Goal: Use online tool/utility: Utilize a website feature to perform a specific function

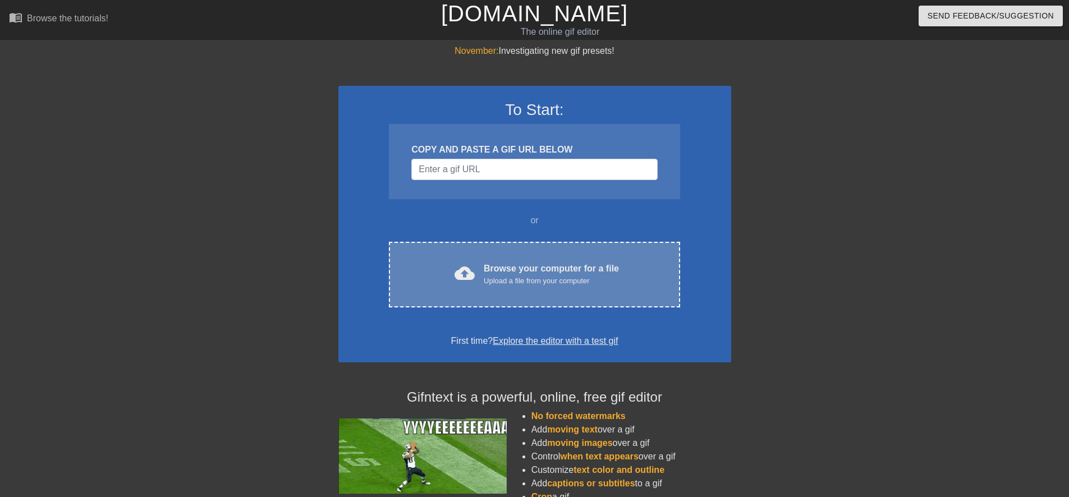
click at [457, 262] on div "cloud_upload Browse your computer for a file Upload a file from your computer" at bounding box center [533, 274] width 243 height 25
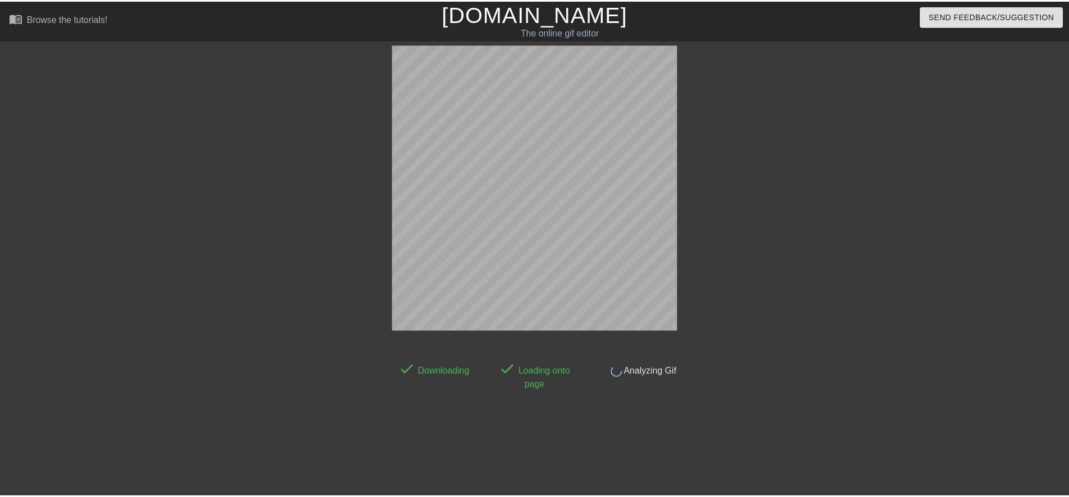
scroll to position [3, 0]
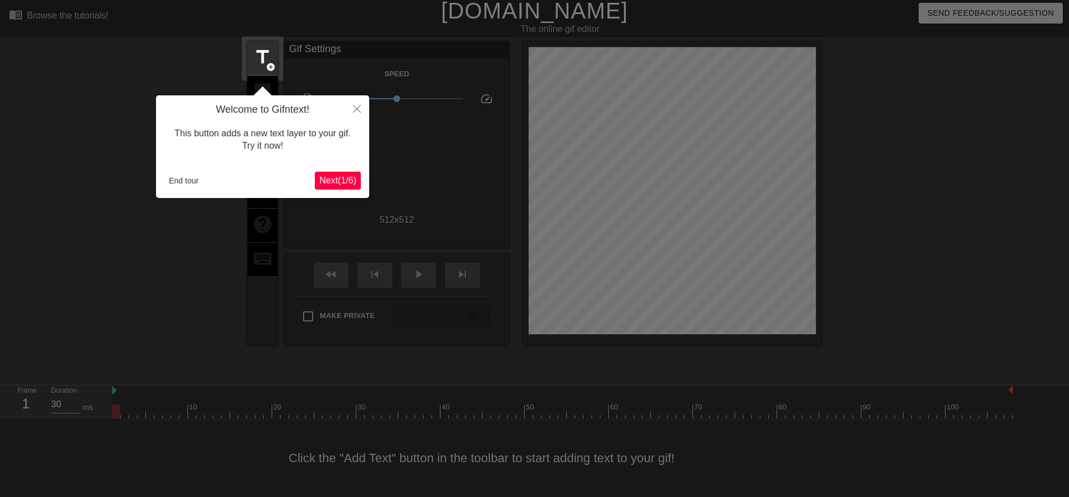
click at [344, 185] on span "Next ( 1 / 6 )" at bounding box center [337, 181] width 37 height 10
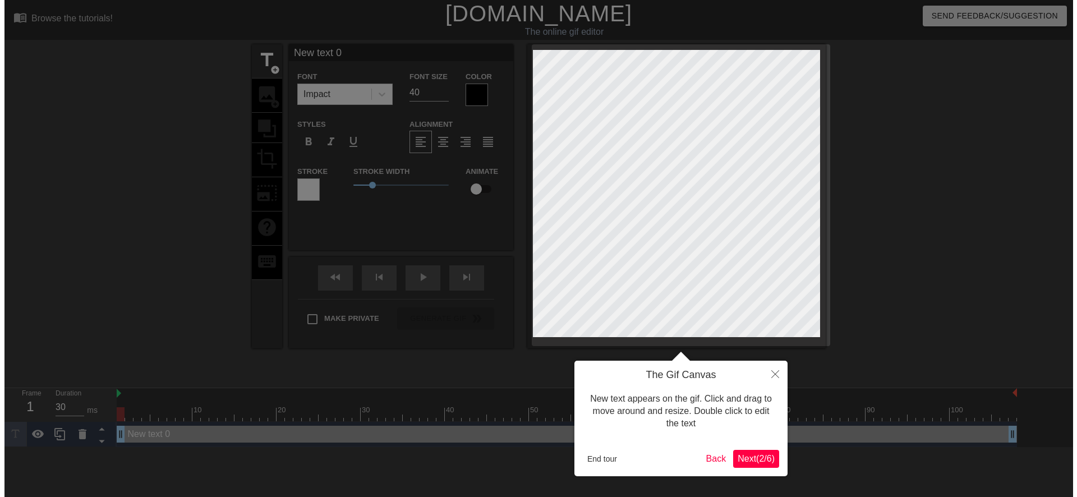
scroll to position [0, 0]
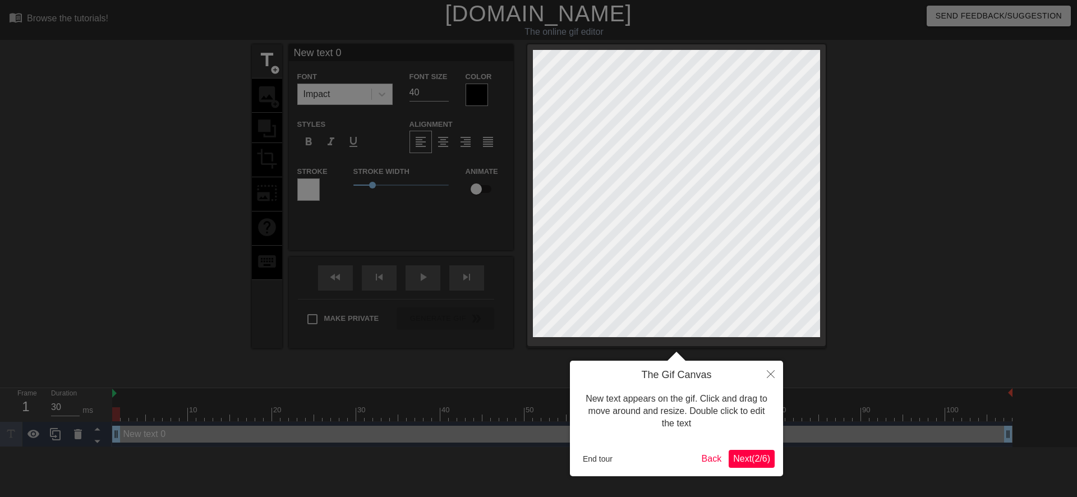
click at [735, 461] on span "Next ( 2 / 6 )" at bounding box center [751, 459] width 37 height 10
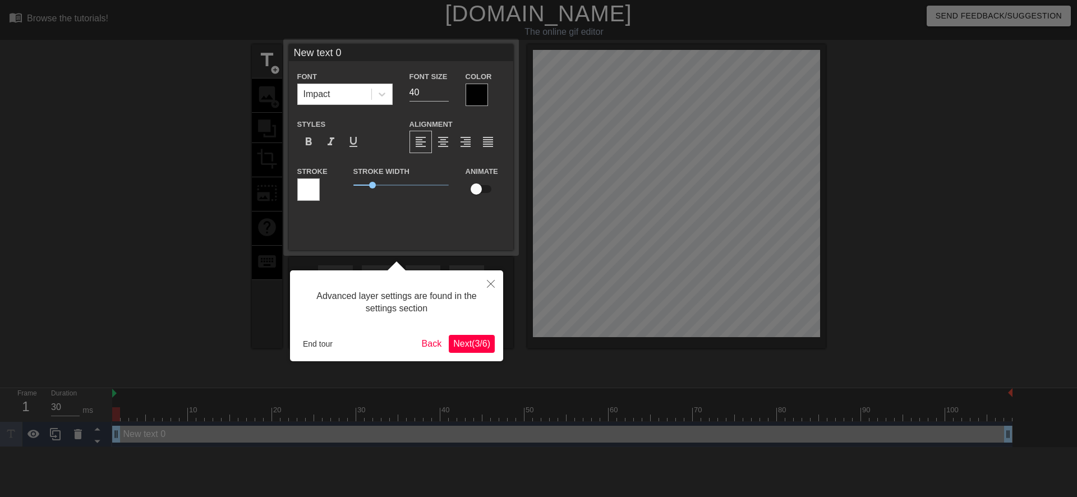
click at [467, 351] on button "Next ( 3 / 6 )" at bounding box center [472, 344] width 46 height 18
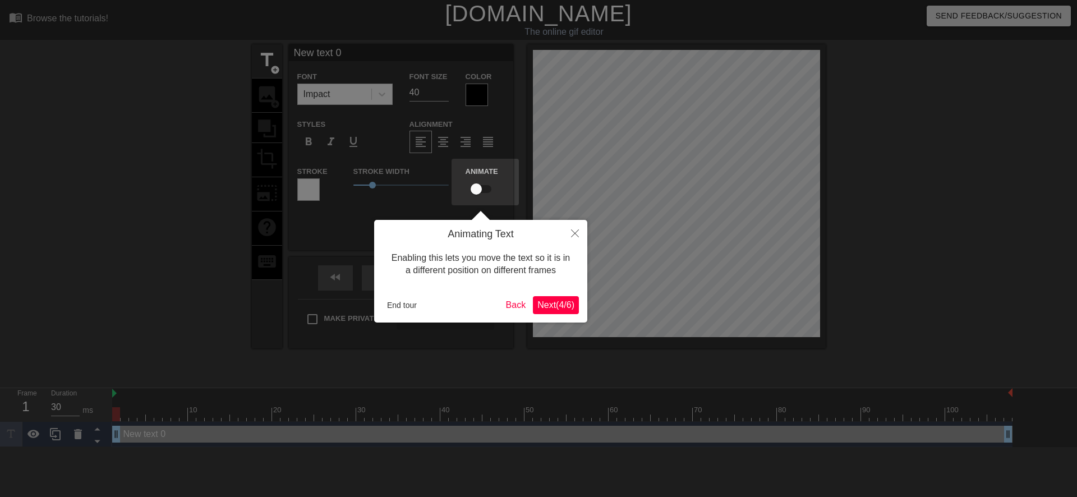
click at [545, 313] on button "Next ( 4 / 6 )" at bounding box center [556, 305] width 46 height 18
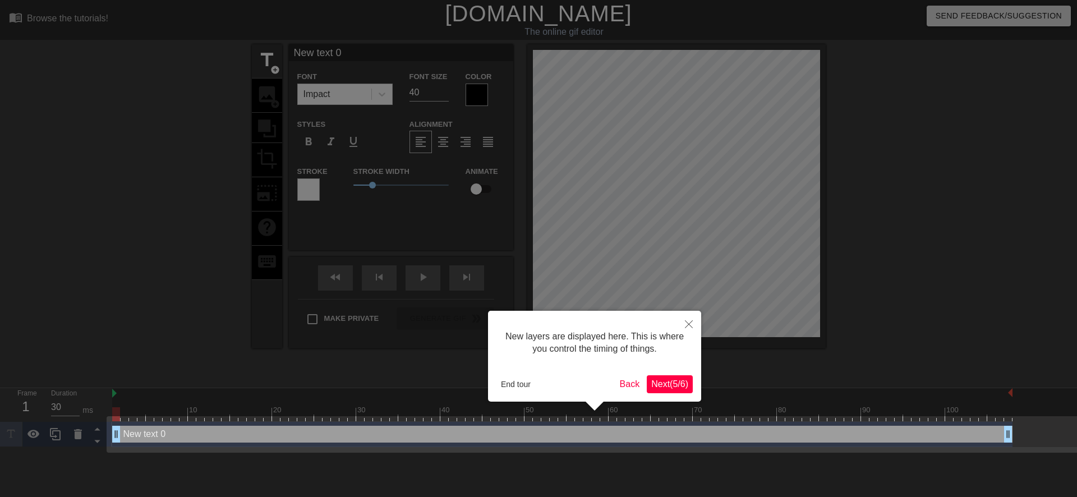
click at [647, 381] on button "Next ( 5 / 6 )" at bounding box center [670, 384] width 46 height 18
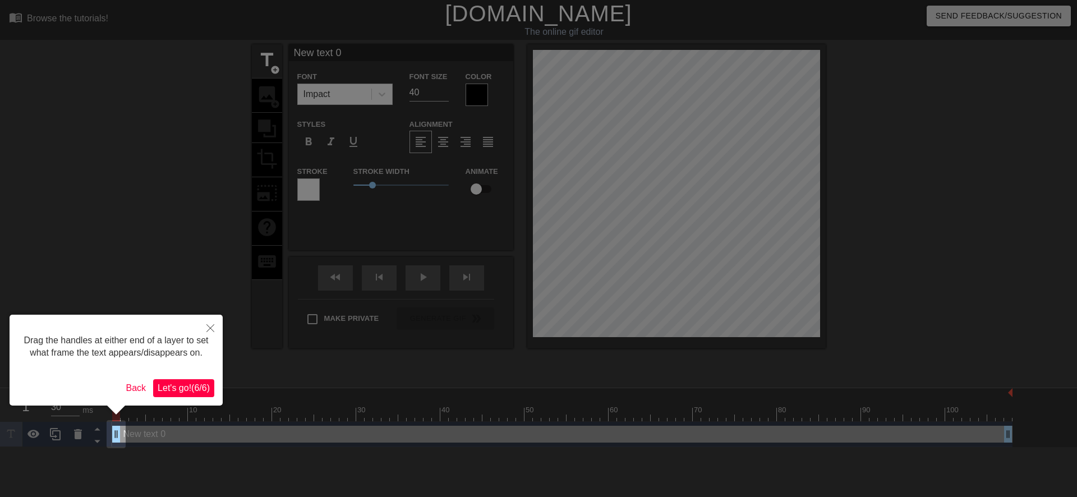
click at [184, 380] on button "Let's go! ( 6 / 6 )" at bounding box center [183, 388] width 61 height 18
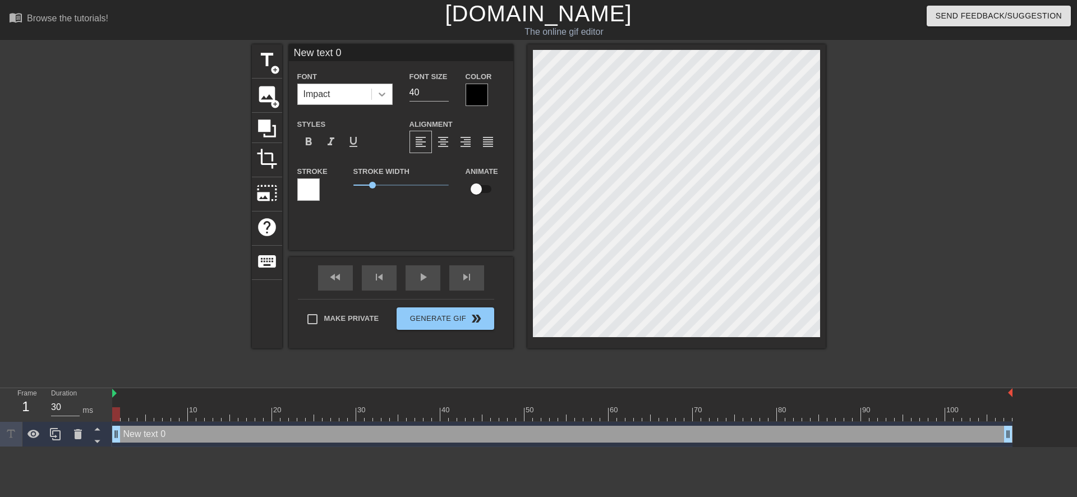
click at [377, 94] on icon at bounding box center [381, 94] width 11 height 11
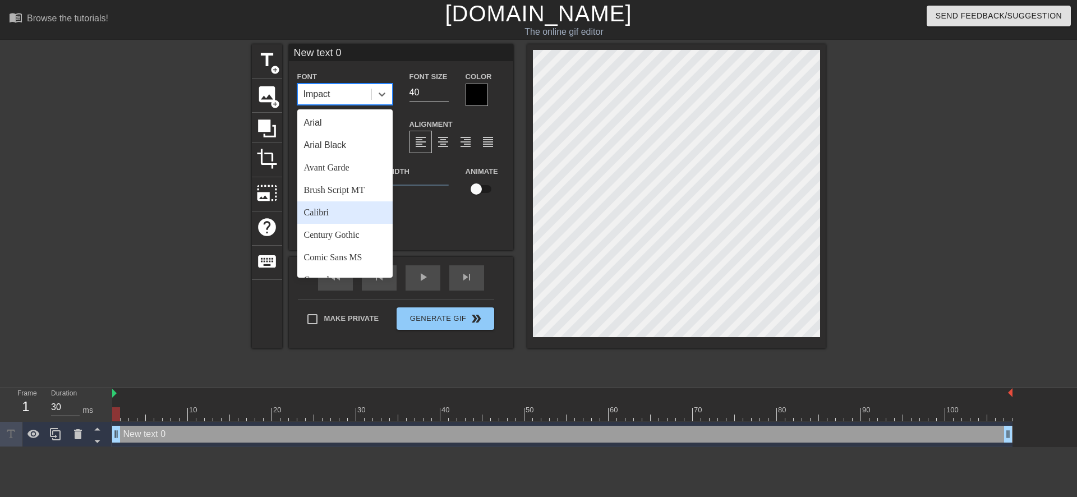
click at [326, 211] on div "Calibri" at bounding box center [344, 212] width 95 height 22
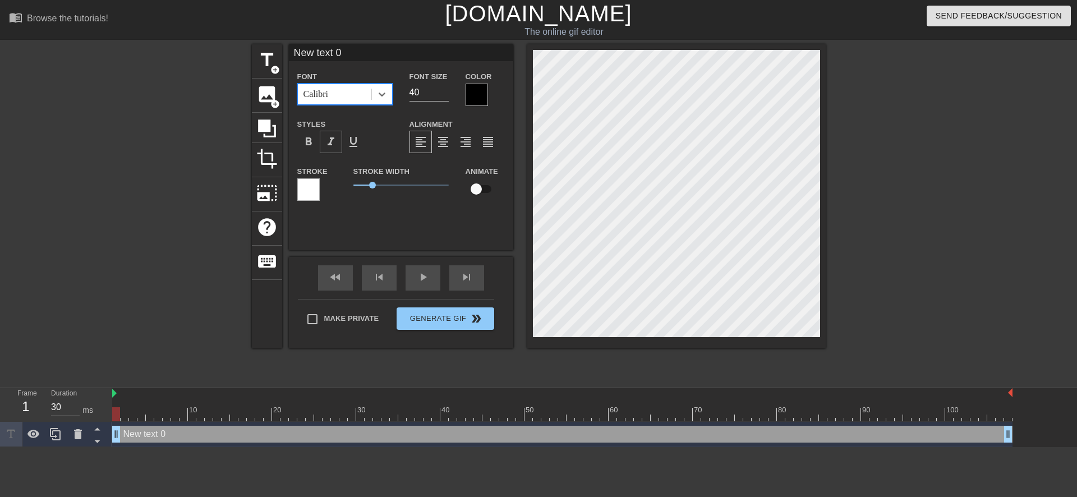
click at [326, 144] on span "format_italic" at bounding box center [330, 141] width 13 height 13
click at [414, 93] on input "40" at bounding box center [429, 93] width 39 height 18
type input "30"
type input "@ text 0"
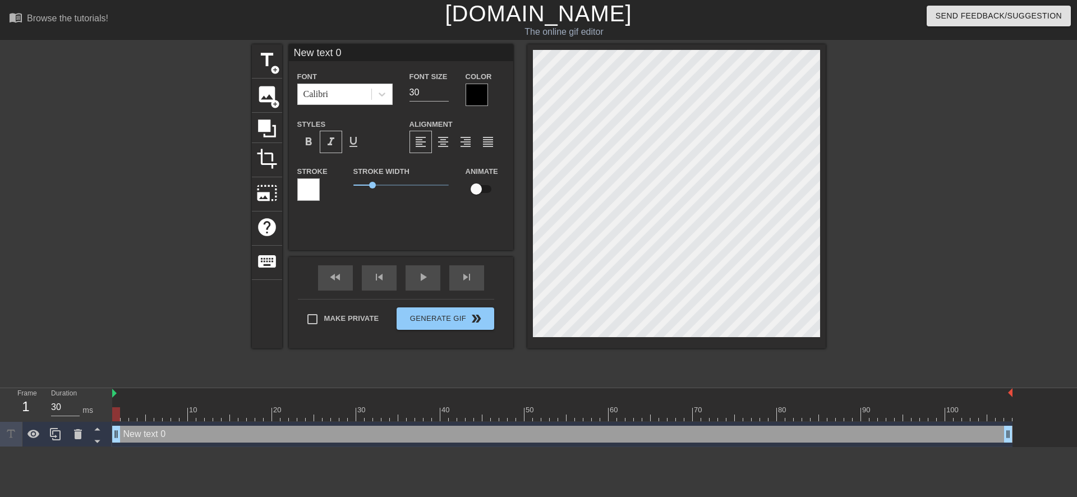
type textarea "@ text 0"
type input "@text 0"
type textarea "@text 0"
type input "@ext 0"
type textarea "@ext 0"
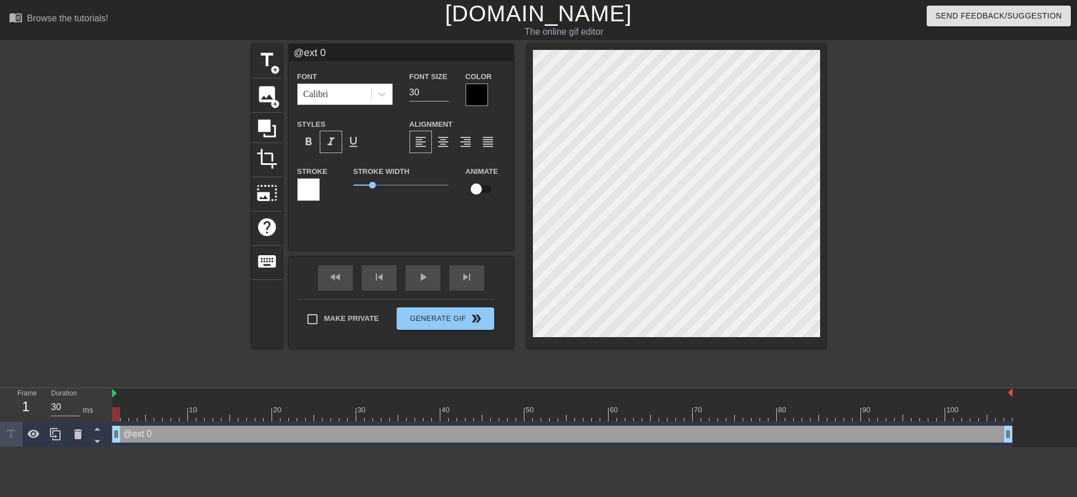
type input "@xt 0"
type textarea "@xt 0"
type input "@t 0"
type textarea "@t 0"
type input "@ 0"
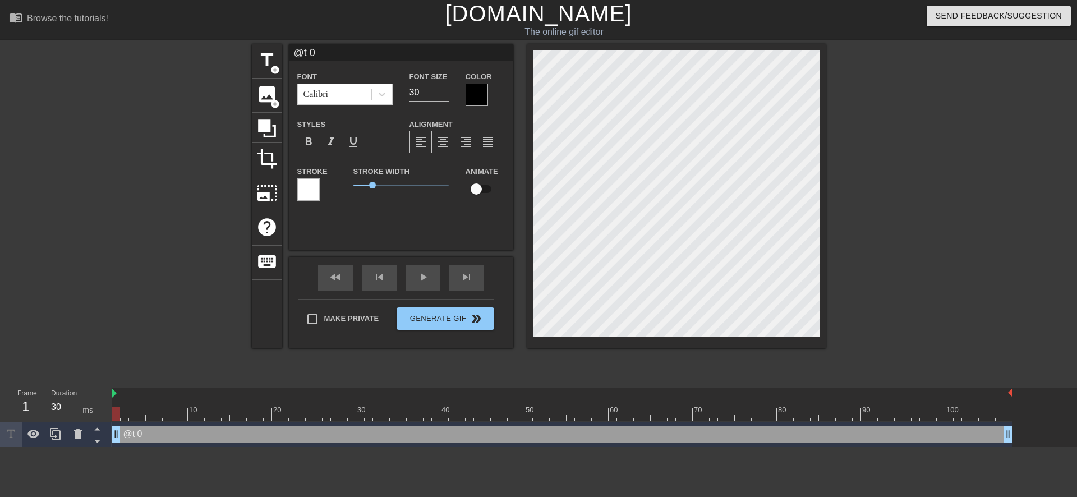
type textarea "@ 0"
type input "@0"
type textarea "@0"
type input "@"
type textarea "@"
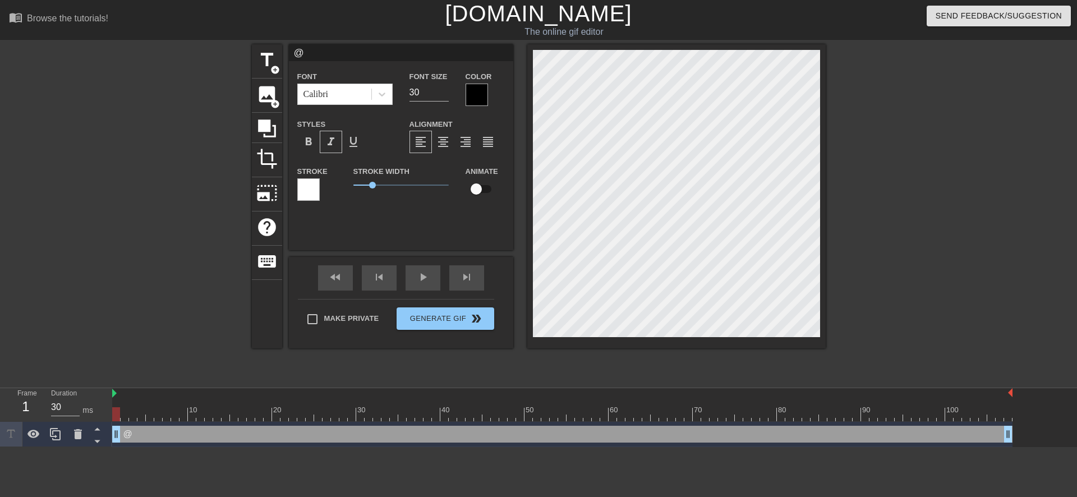
type input "@s"
type textarea "@s"
type input "@st"
type textarea "@st"
type input "@sti"
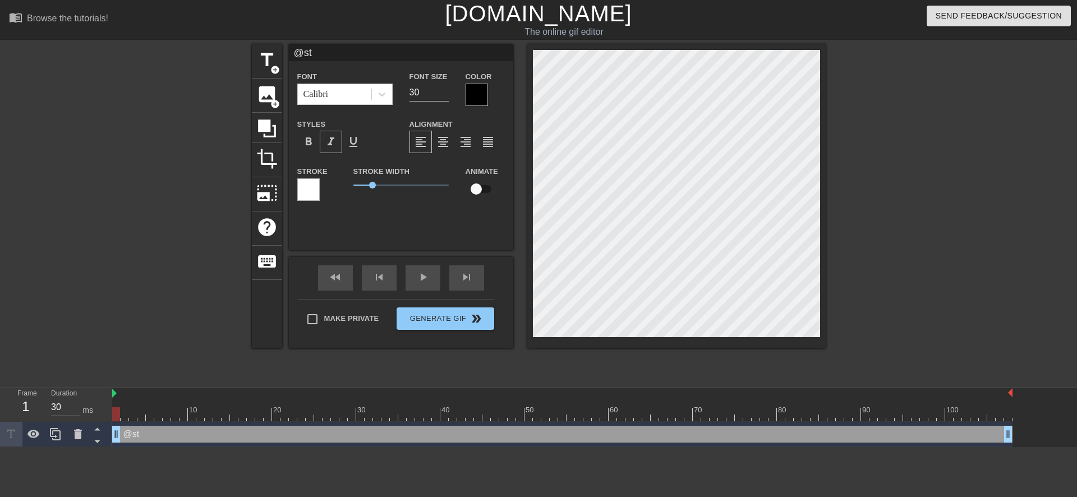
type textarea "@sti"
type input "@stic"
type textarea "@stic"
type input "@stick"
type textarea "@stick"
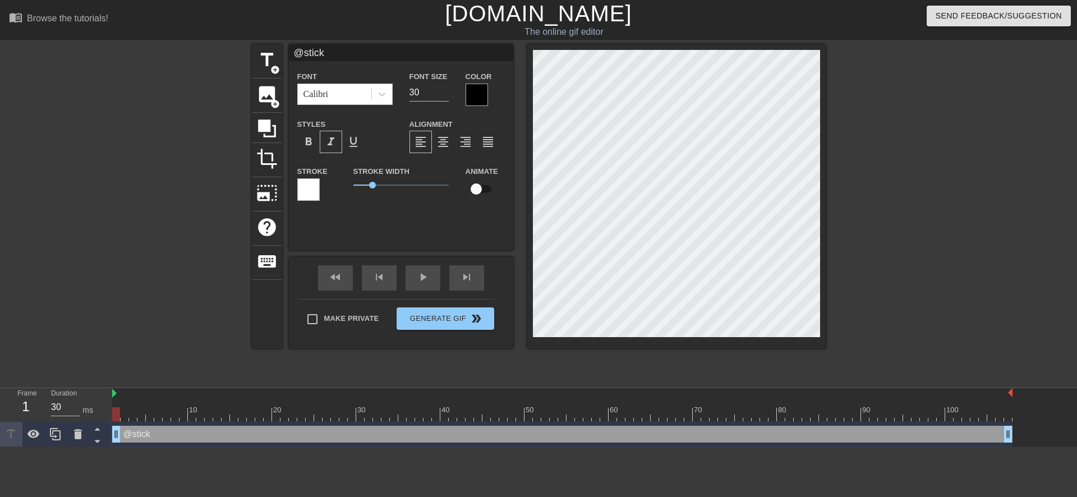
type input "@sticke"
type textarea "@sticke"
type input "@sticker"
type textarea "@sticker"
type input "@stickerb"
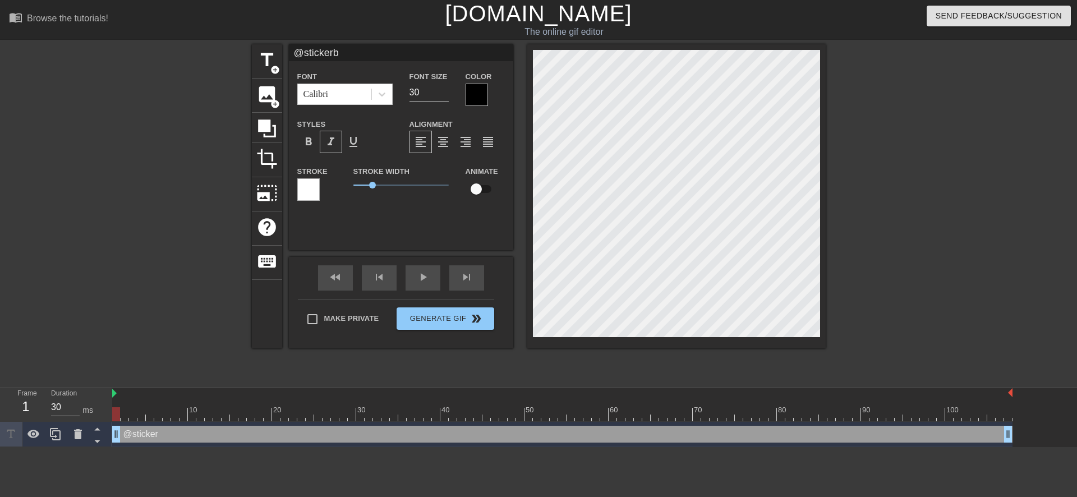
type textarea "@stickerba"
type input "@stickerbas"
type textarea "@stickerbas"
type input "@stickerbase"
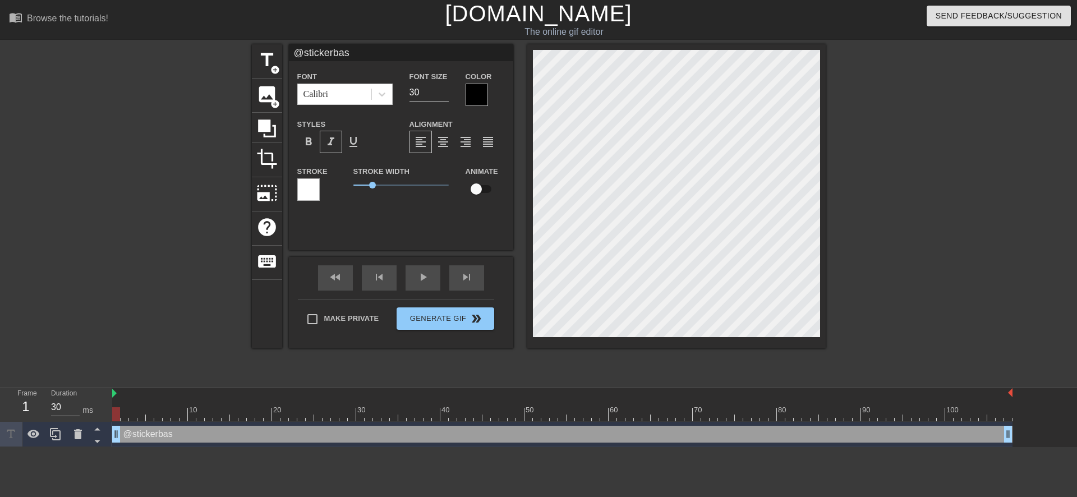
type textarea "@stickerbase"
type input "@stickerbase_"
type textarea "@stickerbase_"
type input "@stickerbase_r"
type textarea "@stickerbase_r"
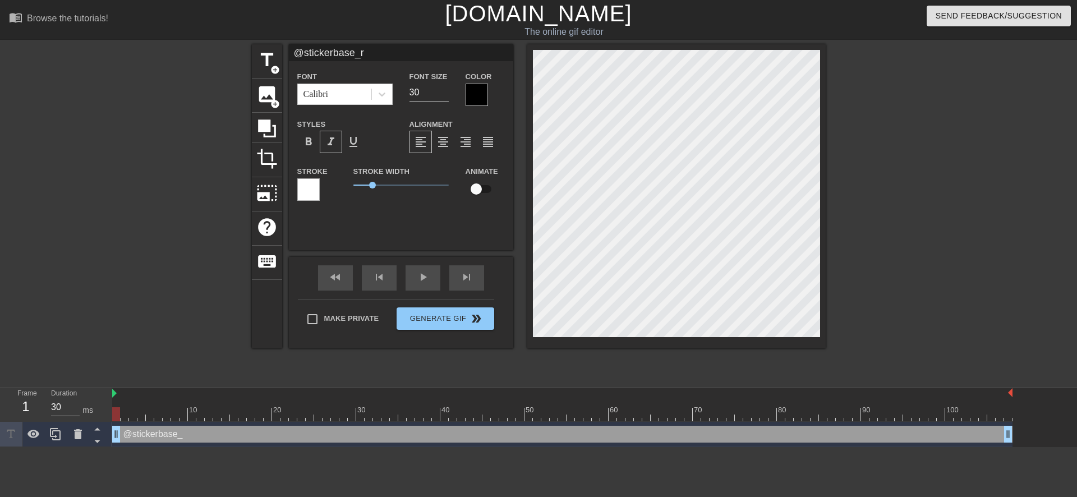
type input "@stickerbase_ru"
type textarea "@stickerbase_ru"
click at [467, 324] on span "Generate Gif double_arrow" at bounding box center [445, 318] width 88 height 13
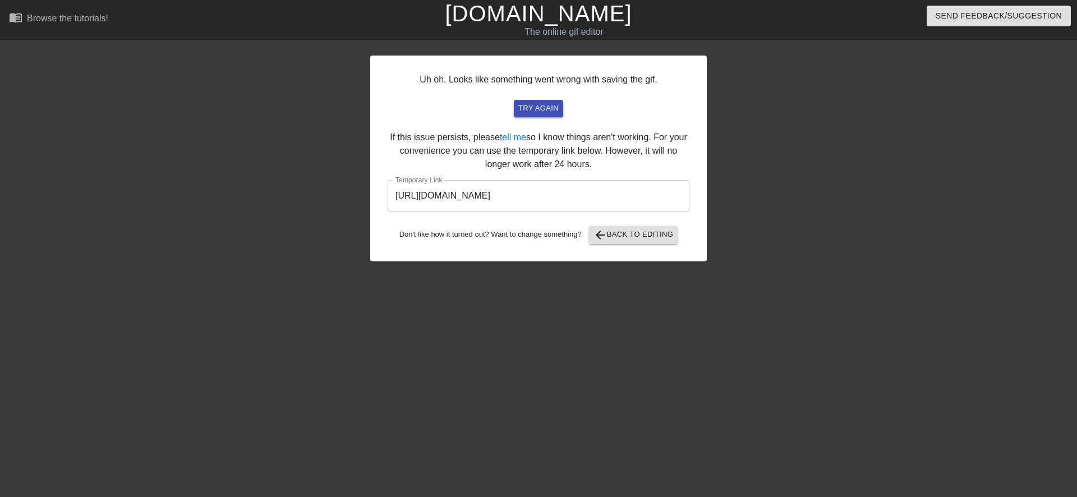
click at [542, 192] on input "https://www.gifntext.com/temp_generations/oHvOJFAG.gif" at bounding box center [539, 195] width 302 height 31
click at [541, 194] on input "https://www.gifntext.com/temp_generations/oHvOJFAG.gif" at bounding box center [539, 195] width 302 height 31
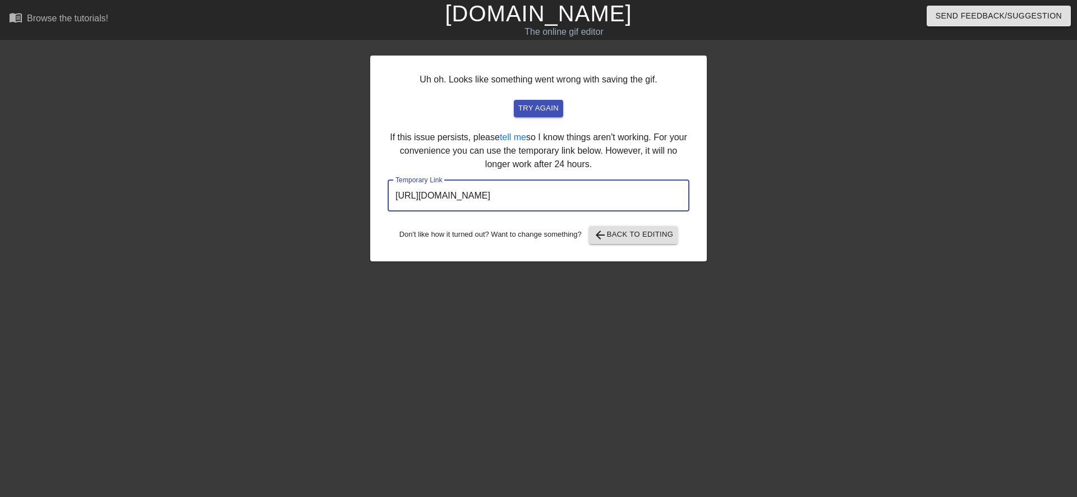
click at [541, 194] on input "https://www.gifntext.com/temp_generations/oHvOJFAG.gif" at bounding box center [539, 195] width 302 height 31
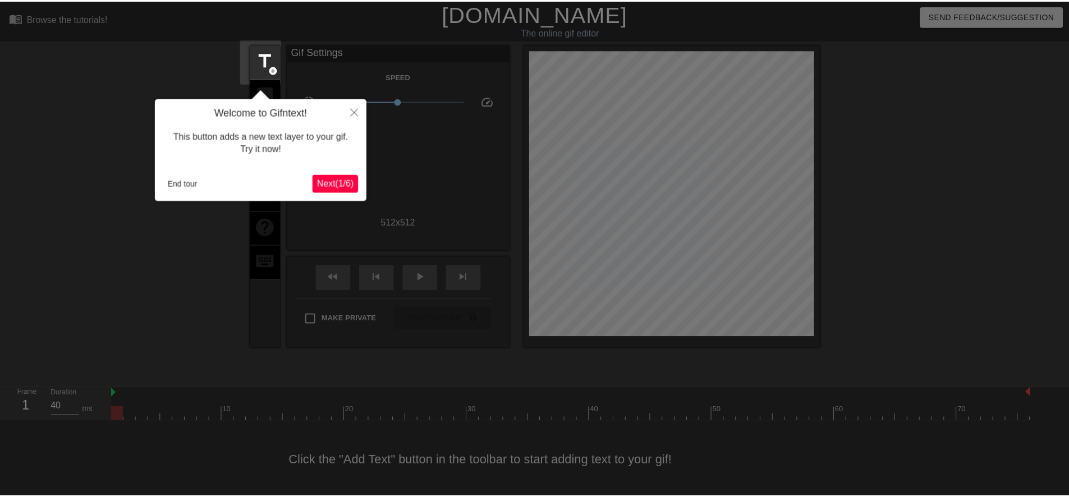
scroll to position [3, 0]
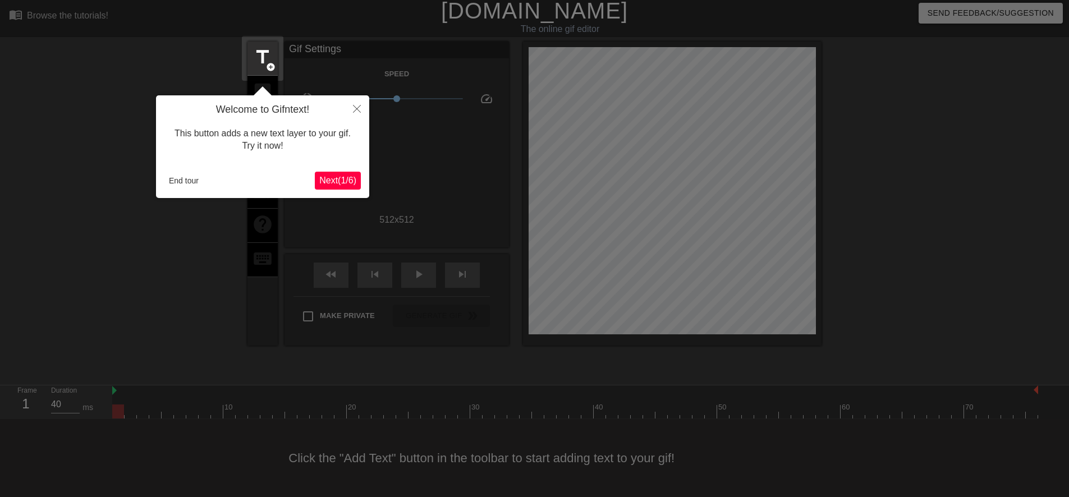
click at [342, 178] on span "Next ( 1 / 6 )" at bounding box center [337, 181] width 37 height 10
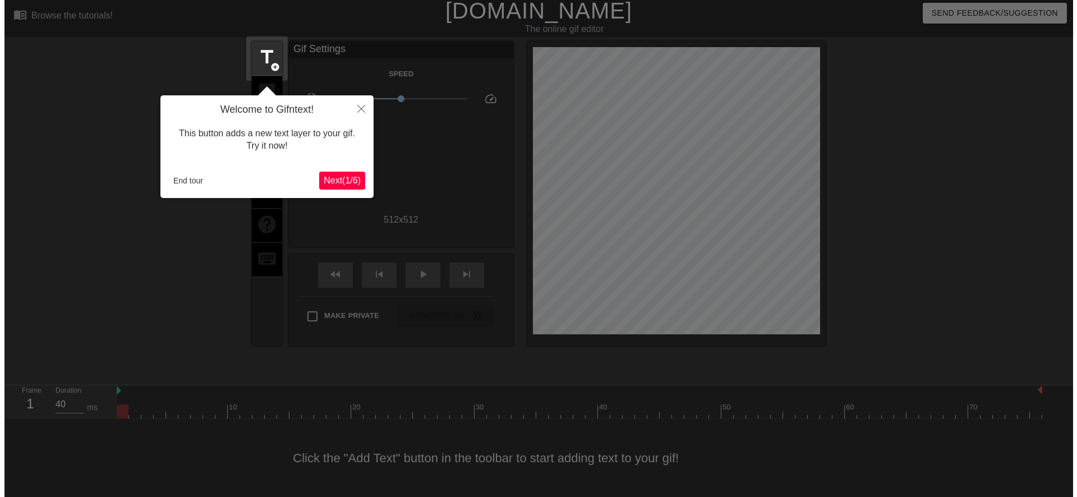
scroll to position [0, 0]
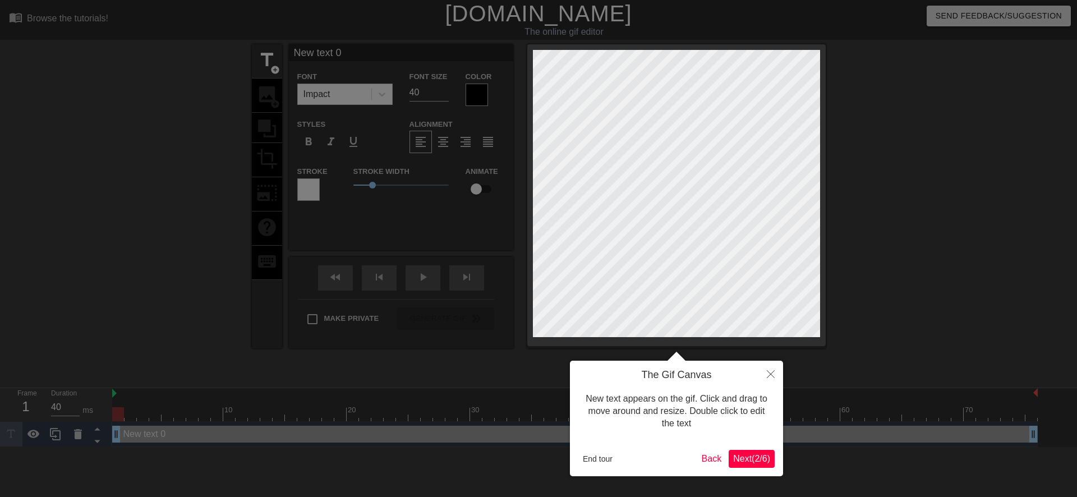
click at [746, 460] on span "Next ( 2 / 6 )" at bounding box center [751, 459] width 37 height 10
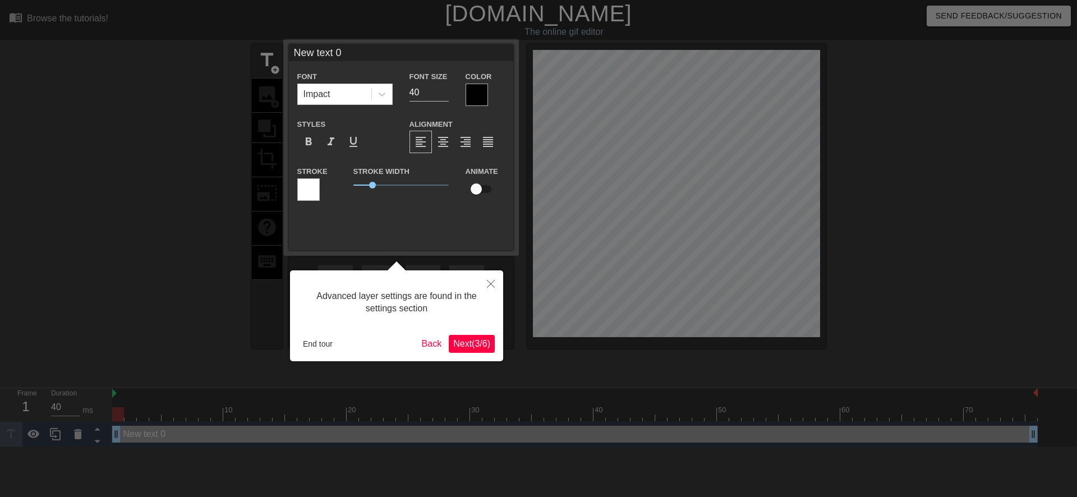
click at [460, 348] on span "Next ( 3 / 6 )" at bounding box center [471, 344] width 37 height 10
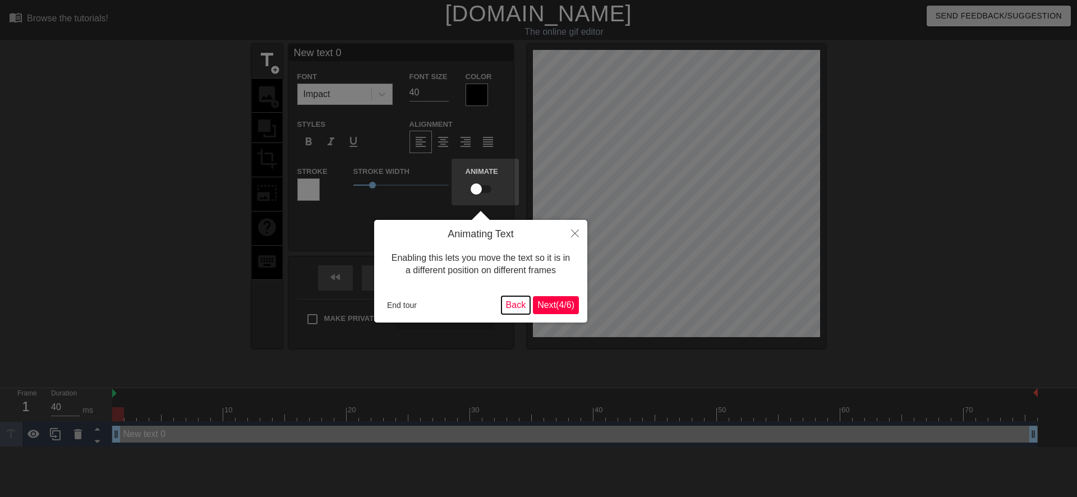
click at [527, 311] on button "Back" at bounding box center [516, 305] width 29 height 18
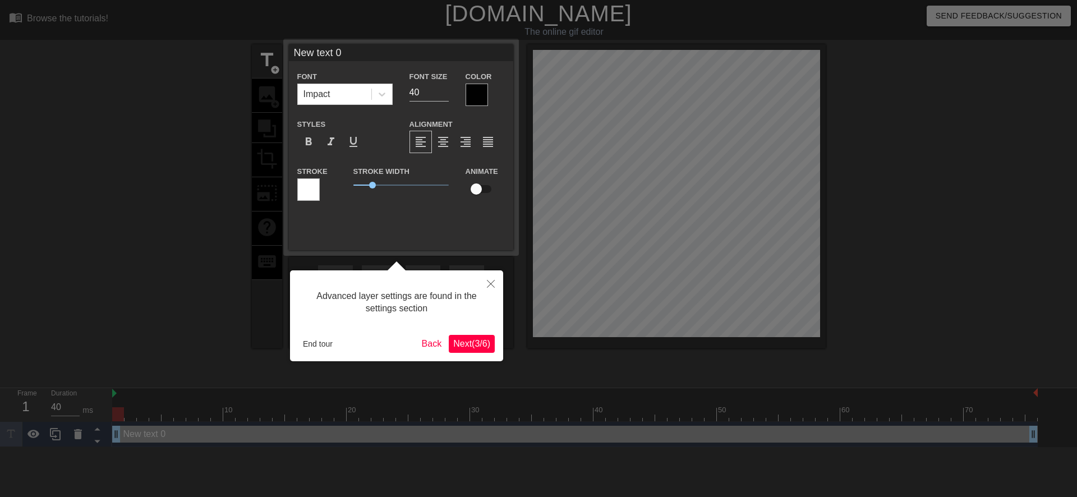
click at [476, 342] on span "Next ( 3 / 6 )" at bounding box center [471, 344] width 37 height 10
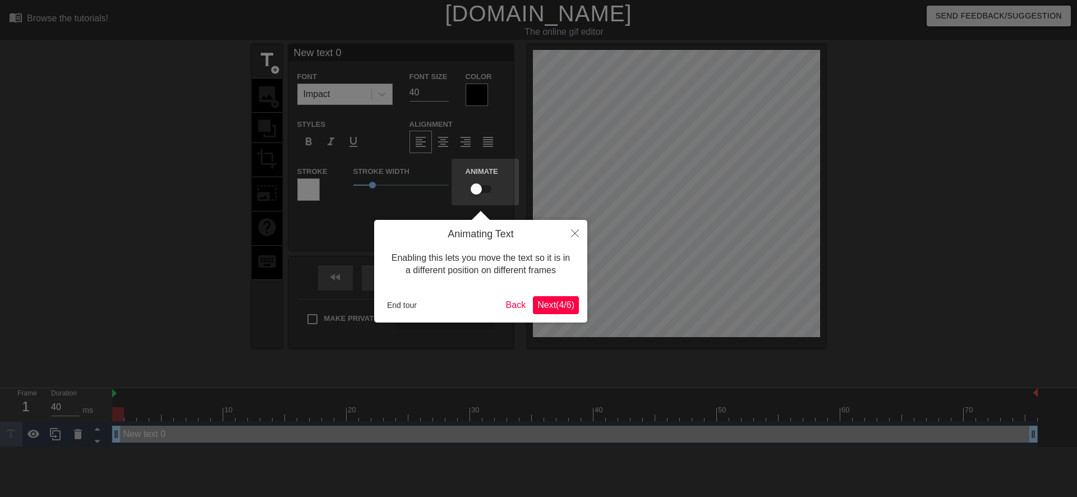
click at [556, 313] on button "Next ( 4 / 6 )" at bounding box center [556, 305] width 46 height 18
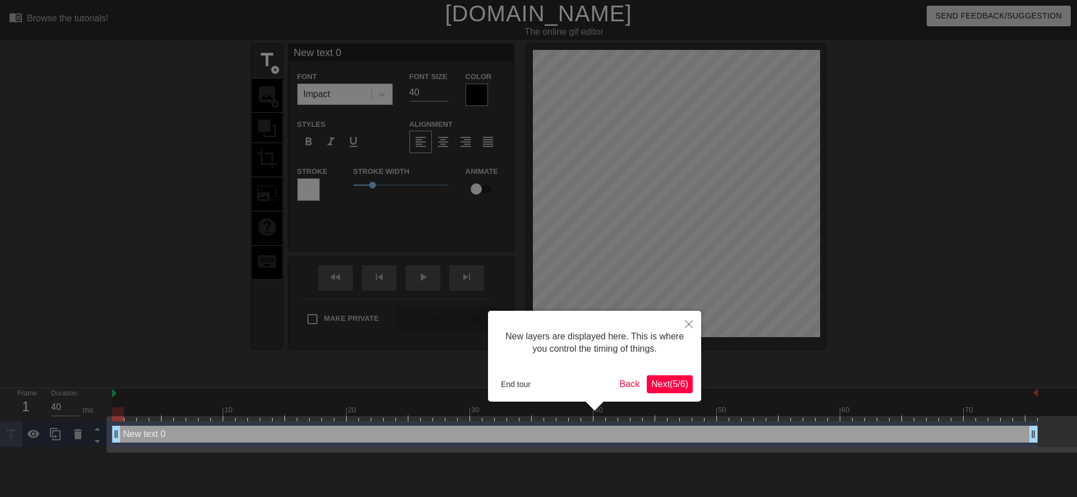
click at [662, 387] on span "Next ( 5 / 6 )" at bounding box center [669, 384] width 37 height 10
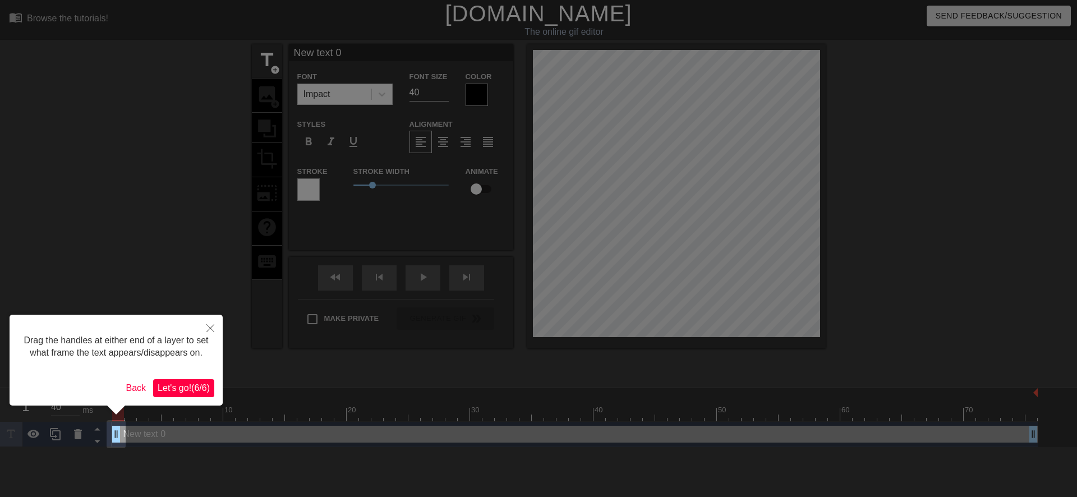
click at [200, 383] on span "Let's go! ( 6 / 6 )" at bounding box center [184, 388] width 52 height 10
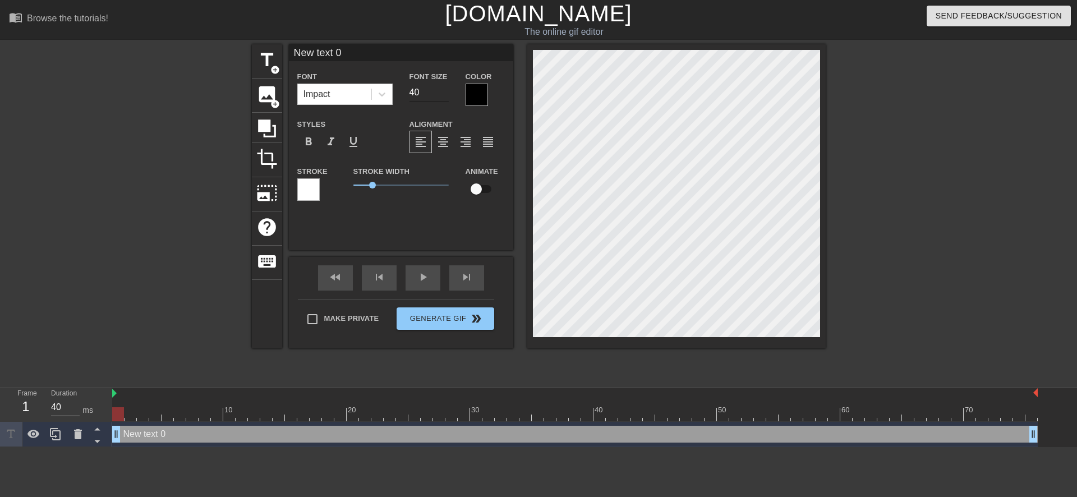
click at [415, 93] on input "40" at bounding box center [429, 93] width 39 height 18
type input "30"
click at [328, 140] on span "format_italic" at bounding box center [330, 141] width 13 height 13
type input "text 0"
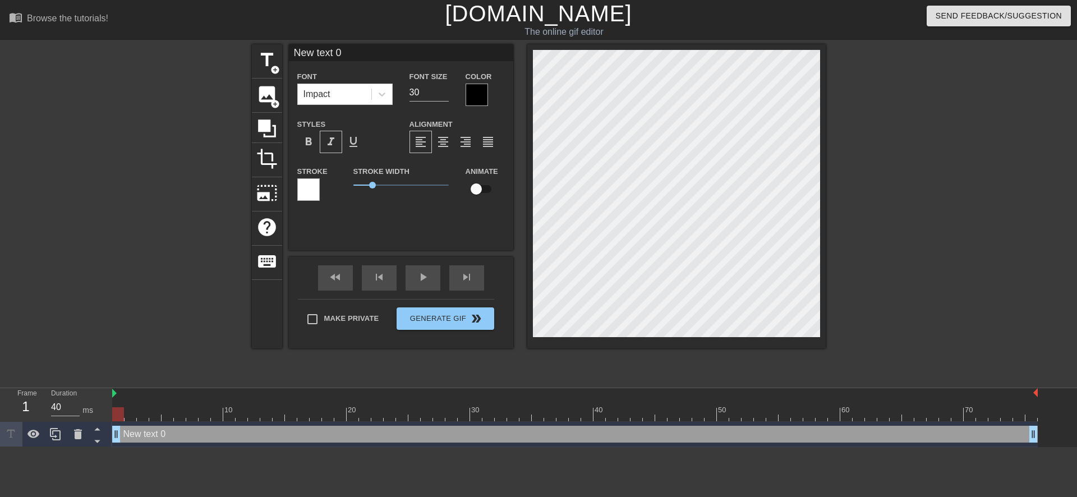
type textarea "text 0"
type input "text 0"
type textarea "text 0"
type input "ext 0"
type textarea "ext 0"
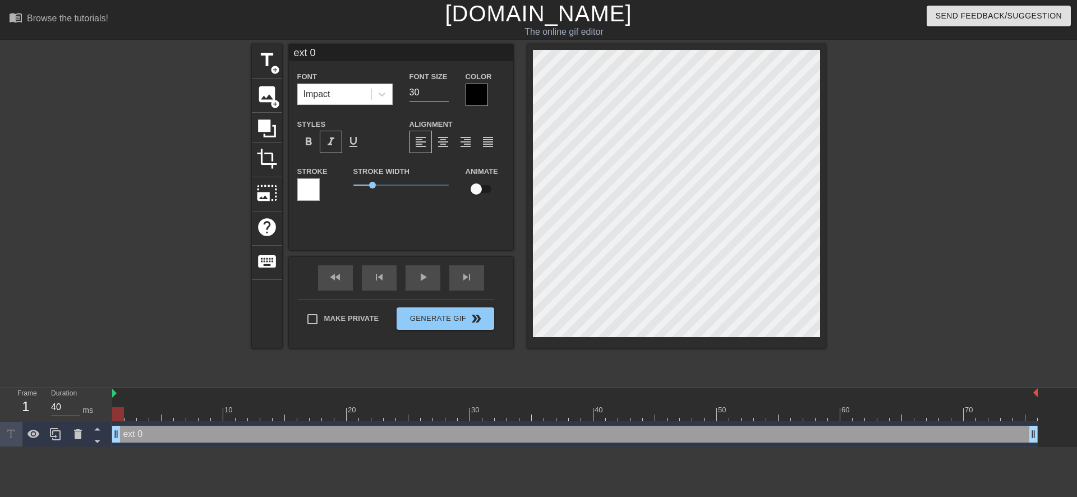
type input "xt 0"
type textarea "xt 0"
type input "t 0"
type textarea "t 0"
type input "0"
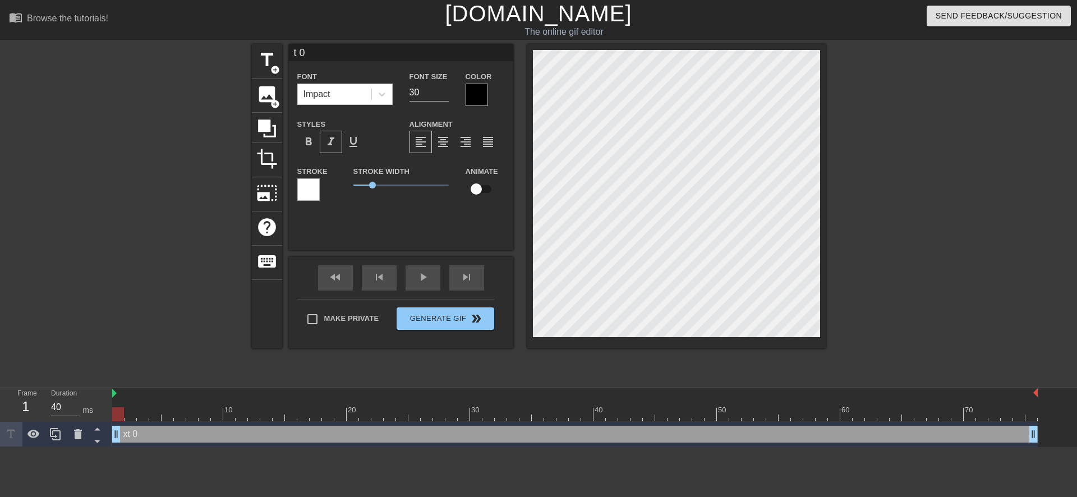
type textarea "0"
type input "0"
type textarea "0"
type input "@"
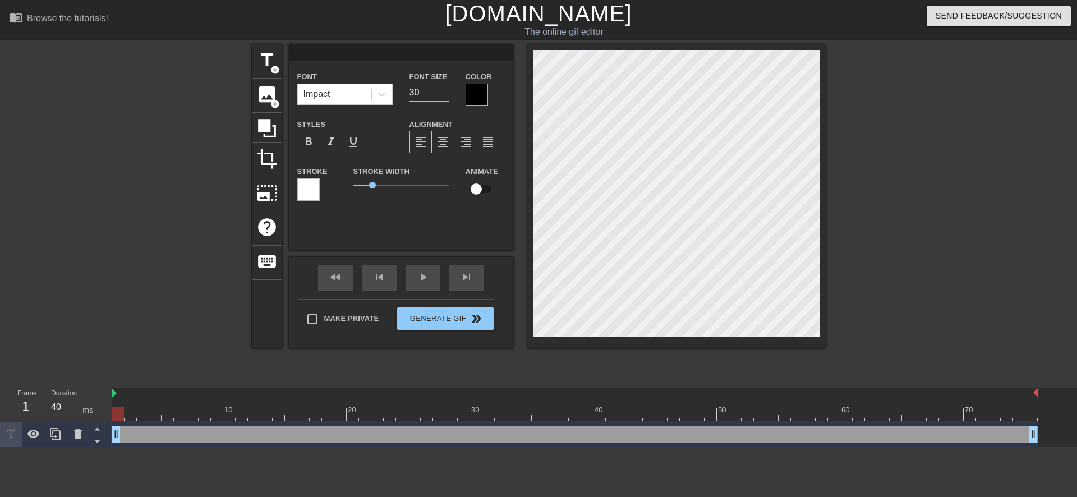
type textarea "@"
type input "@s"
type textarea "@s"
type input "@st"
type textarea "@st"
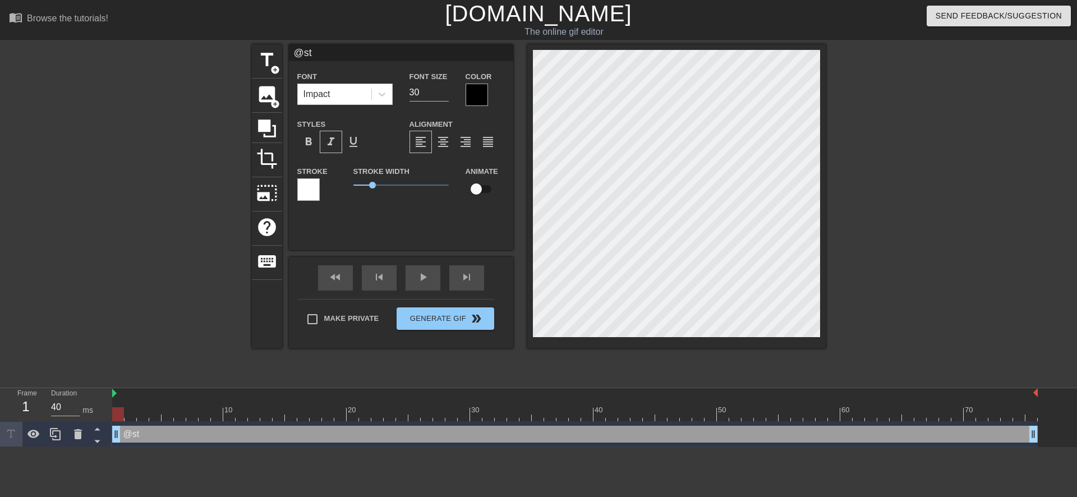
type input "@sti"
type textarea "@sti"
type input "@stic"
type textarea "@stic"
type input "@stick"
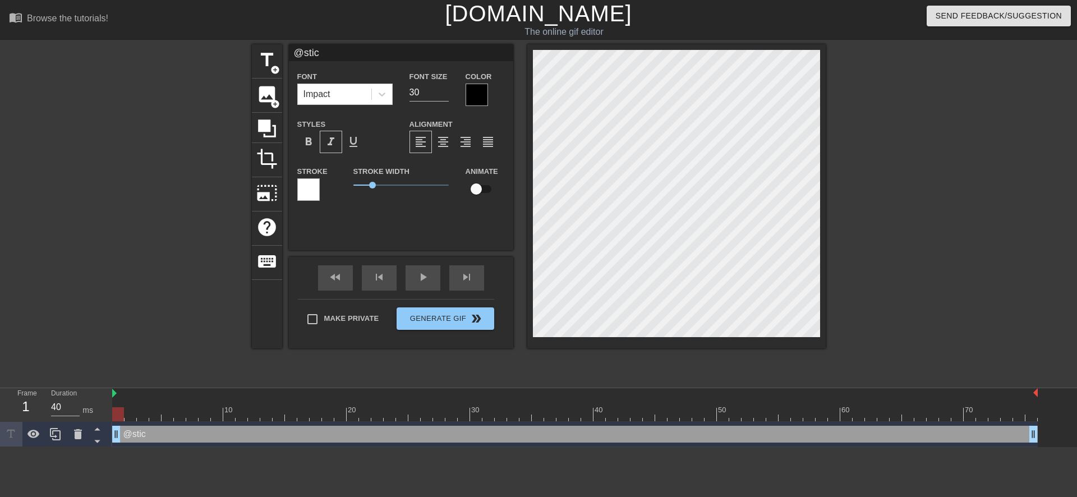
type textarea "@stick"
type input "@sticke"
type textarea "@sticke"
type input "@sticker"
type textarea "@sticker"
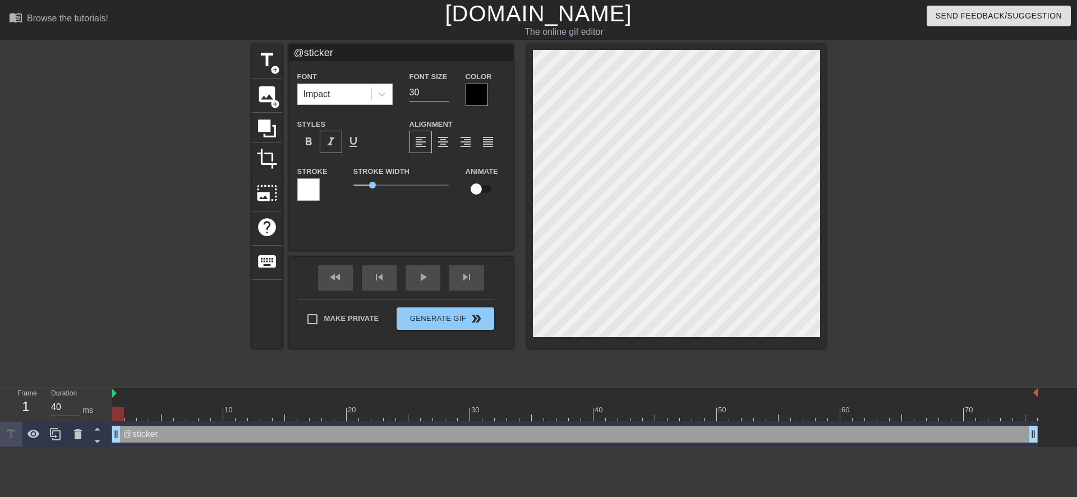
type input "@stickerb"
type textarea "@stickerb"
type input "@stickerba"
type textarea "@stickerba"
type input "@stickerbas"
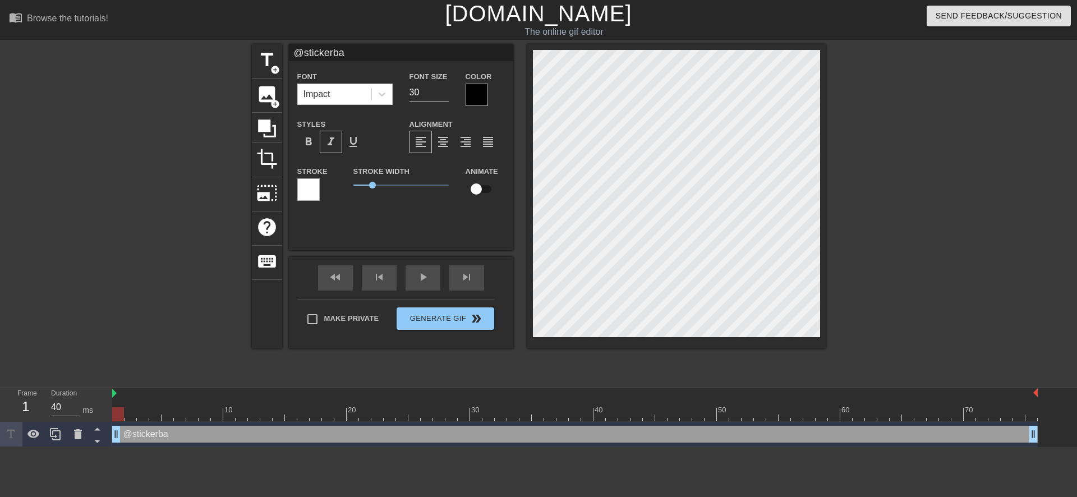
type textarea "@stickerbas"
type input "@stickerbase"
type textarea "@stickerbase"
type input "@stickerbase_"
type textarea "@stickerbase_"
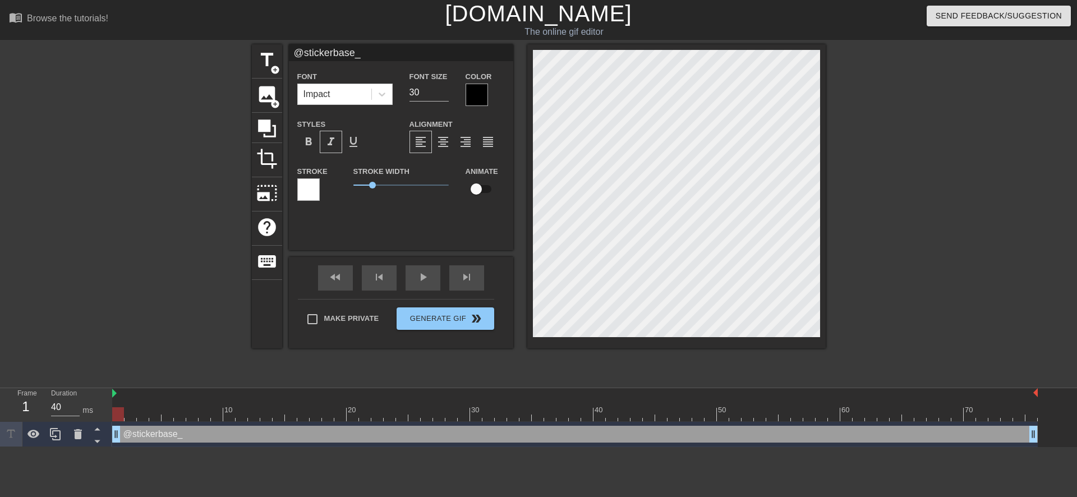
type input "@stickerbase_r"
type textarea "@stickerbase_r"
type input "@stickerbase_ru"
type textarea "@stickerbase_ru"
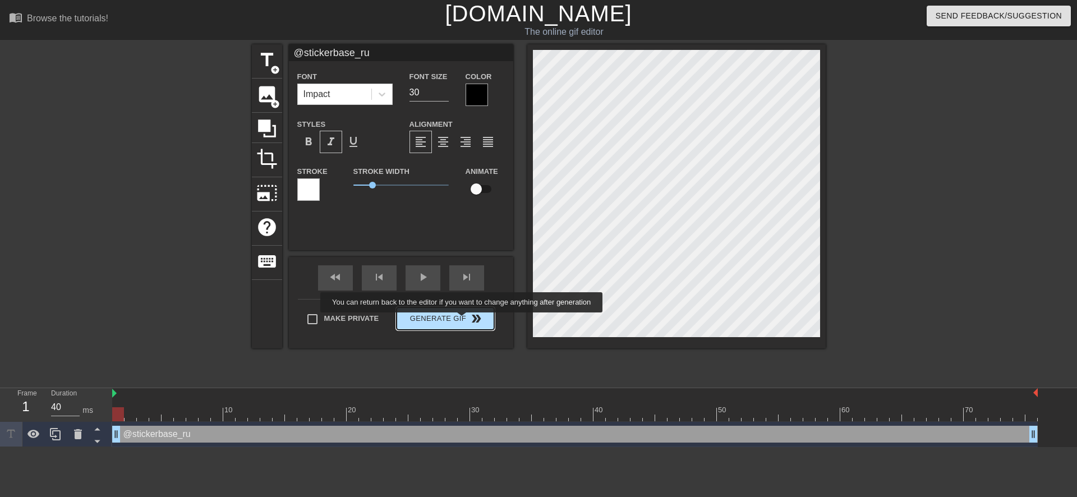
click at [459, 319] on span "Generate Gif double_arrow" at bounding box center [445, 318] width 88 height 13
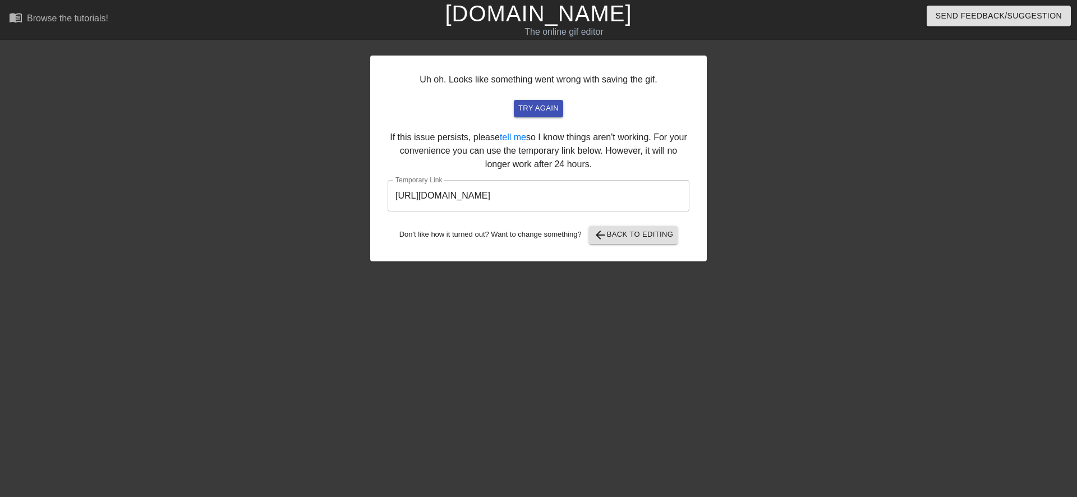
click at [521, 198] on input "[URL][DOMAIN_NAME]" at bounding box center [539, 195] width 302 height 31
